Goal: Find specific page/section: Find specific page/section

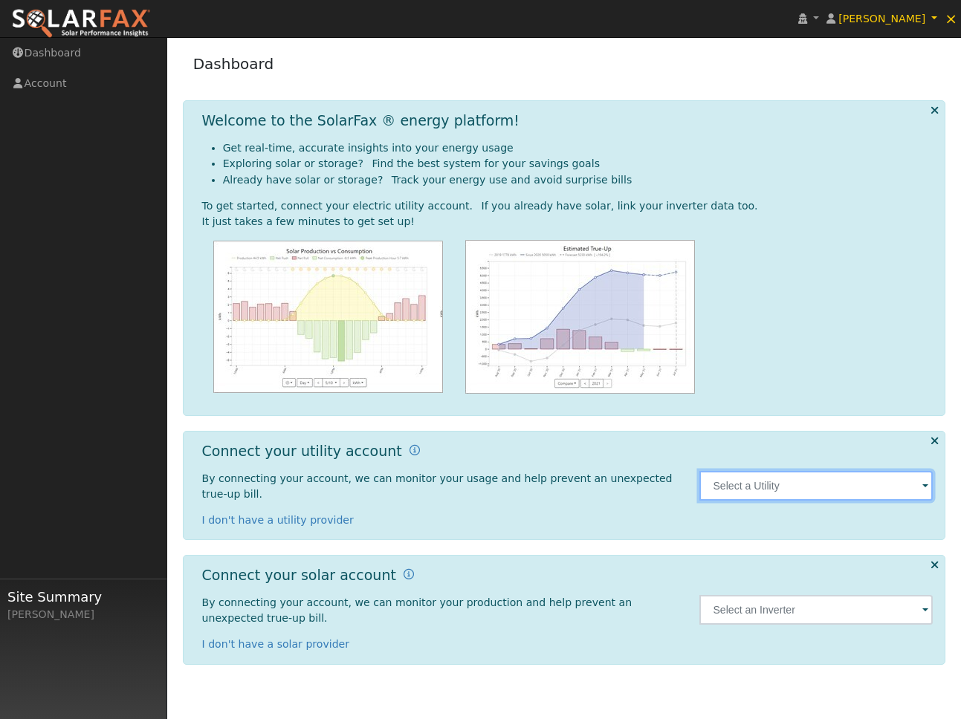
click at [796, 491] on input "text" at bounding box center [815, 486] width 233 height 30
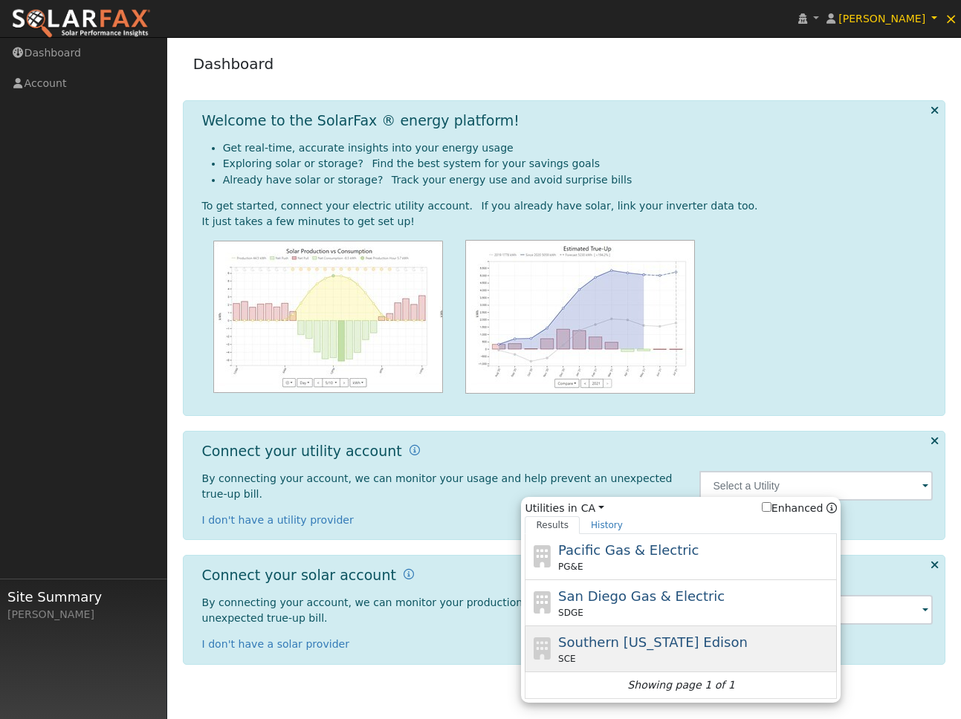
click at [656, 653] on div "SCE" at bounding box center [696, 658] width 276 height 13
type input "SCE"
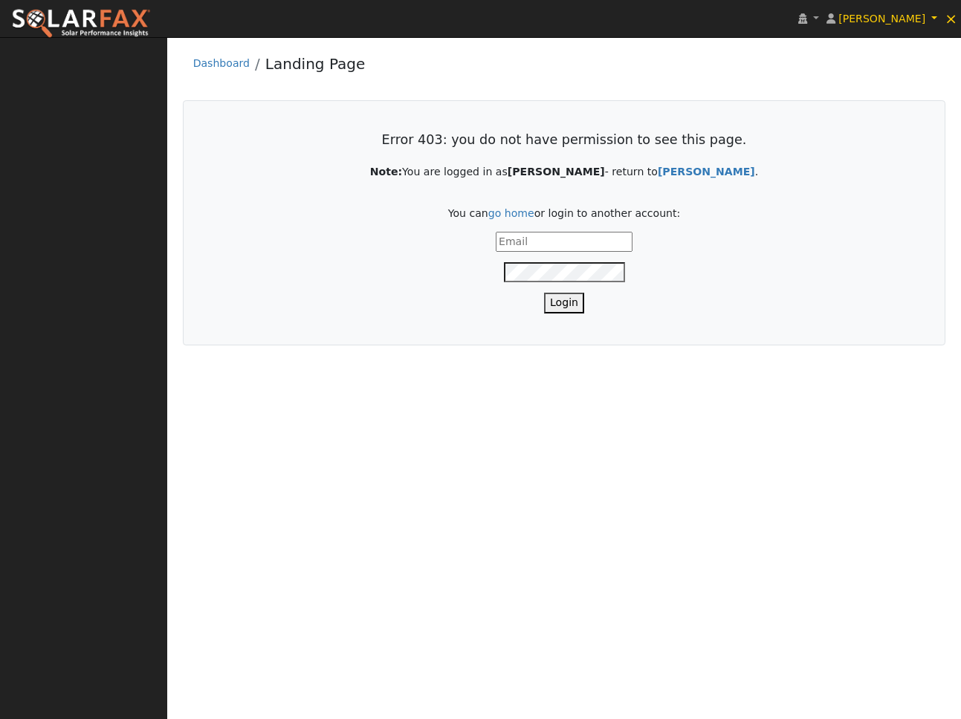
type input "[PERSON_NAME][EMAIL_ADDRESS][DOMAIN_NAME]"
click at [565, 297] on button "Login" at bounding box center [564, 303] width 40 height 20
